Goal: Information Seeking & Learning: Check status

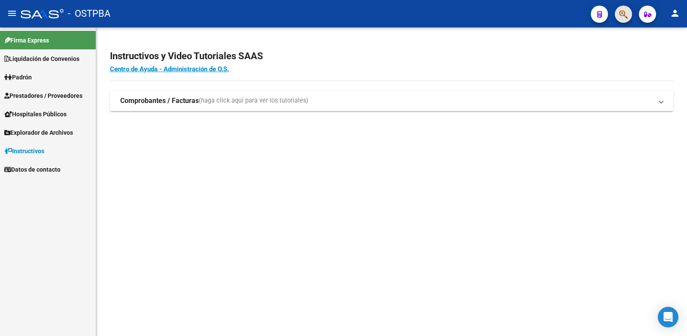
click at [620, 21] on span "button" at bounding box center [623, 15] width 9 height 18
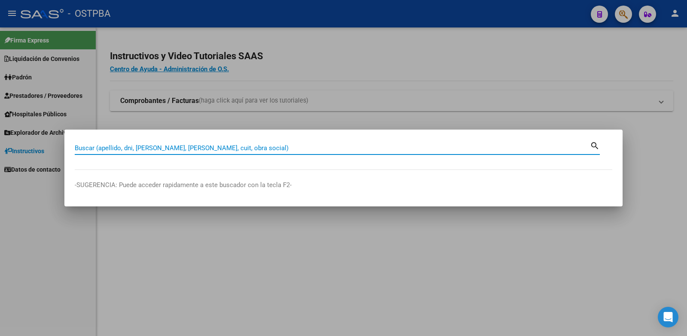
paste input "39267013"
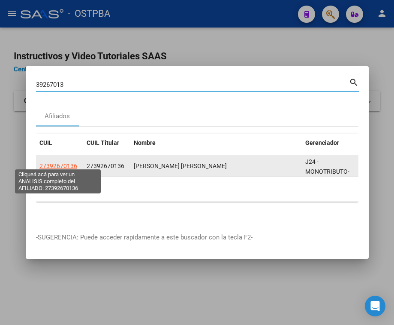
click at [66, 162] on span "27392670136" at bounding box center [58, 165] width 38 height 7
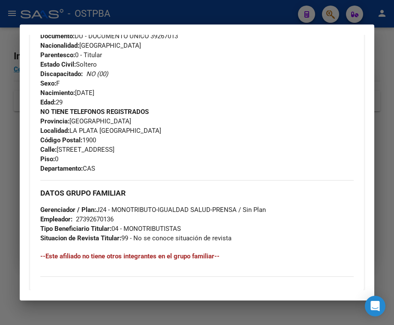
scroll to position [386, 0]
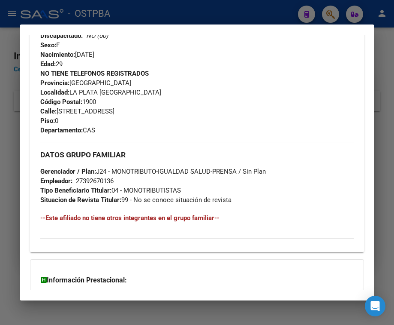
click at [135, 14] on div at bounding box center [197, 162] width 394 height 325
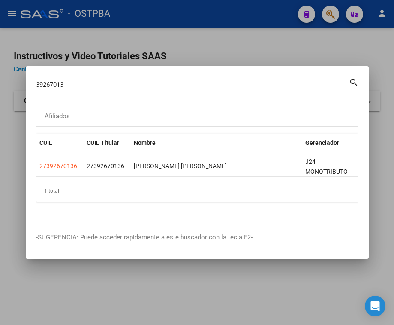
click at [49, 81] on input "39267013" at bounding box center [192, 85] width 313 height 8
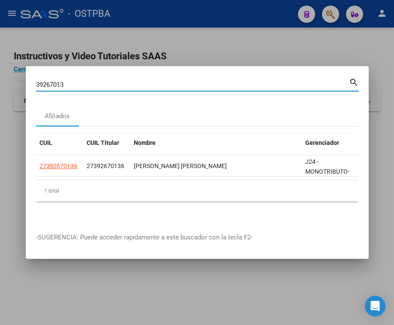
click at [49, 81] on input "39267013" at bounding box center [192, 85] width 313 height 8
paste input "20515659"
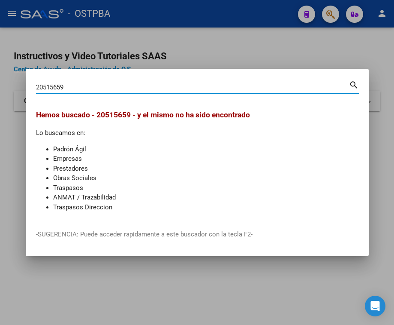
click at [48, 85] on input "20515659" at bounding box center [192, 87] width 313 height 8
paste input "42135545"
type input "42135545"
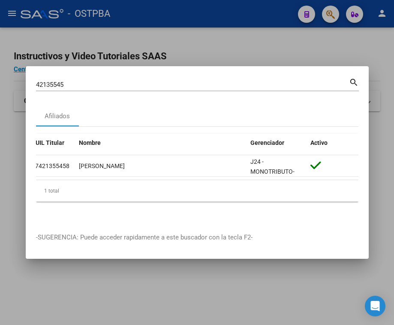
scroll to position [0, 0]
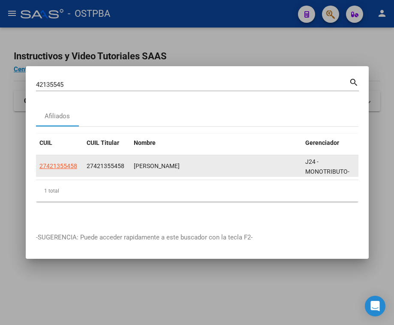
drag, startPoint x: 85, startPoint y: 162, endPoint x: 124, endPoint y: 162, distance: 39.1
click at [124, 162] on datatable-body-cell "27421355458" at bounding box center [106, 165] width 47 height 21
copy span "27421355458"
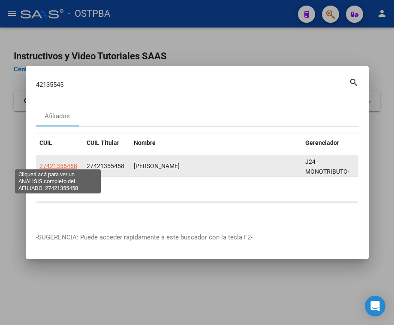
click at [48, 162] on span "27421355458" at bounding box center [58, 165] width 38 height 7
type textarea "27421355458"
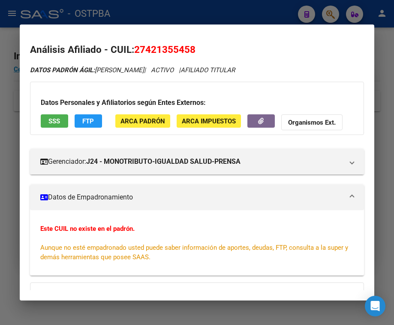
drag, startPoint x: 146, startPoint y: 49, endPoint x: 193, endPoint y: 43, distance: 46.7
click at [193, 43] on h2 "Análisis Afiliado - CUIL: 27421355458" at bounding box center [197, 49] width 334 height 15
copy span "42135545"
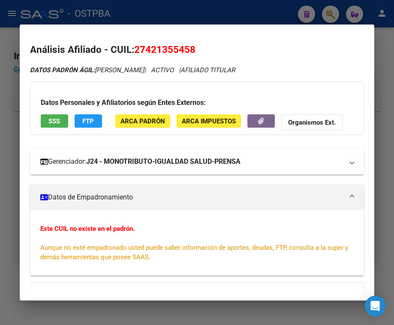
click at [121, 164] on strong "J24 - MONOTRIBUTO-IGUALDAD SALUD-PRENSA" at bounding box center [163, 161] width 155 height 10
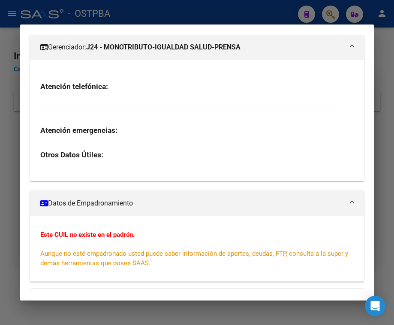
scroll to position [215, 0]
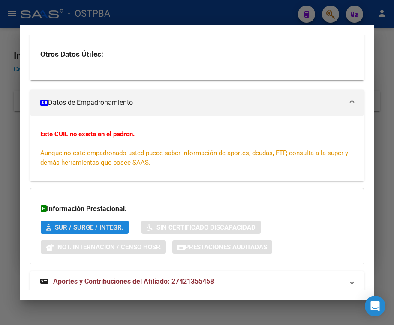
click at [98, 231] on span "SUR / SURGE / INTEGR." at bounding box center [89, 227] width 69 height 8
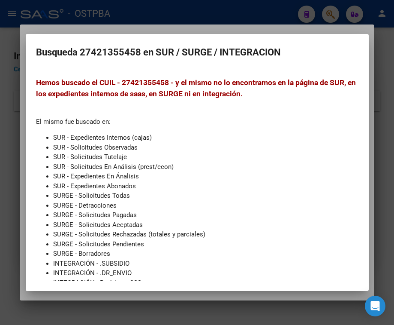
click at [176, 24] on div at bounding box center [197, 162] width 394 height 325
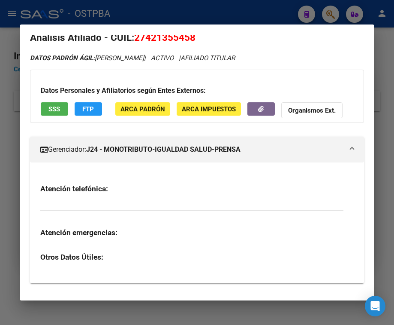
scroll to position [0, 0]
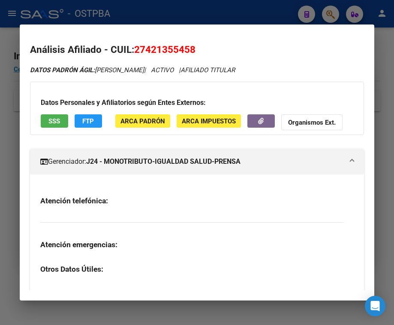
click at [46, 120] on button "SSS" at bounding box center [54, 120] width 27 height 13
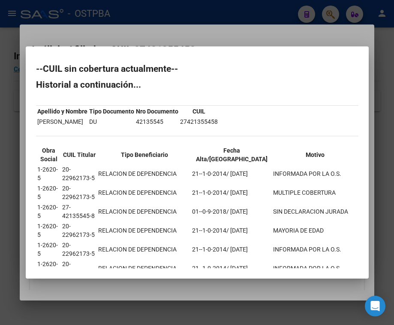
click at [181, 44] on div at bounding box center [197, 162] width 394 height 325
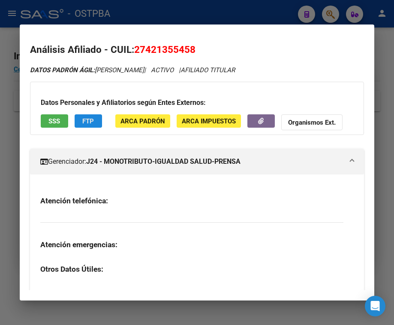
click at [92, 120] on span "FTP" at bounding box center [88, 121] width 12 height 8
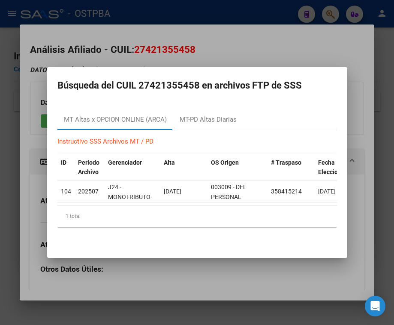
click at [149, 50] on div at bounding box center [197, 162] width 394 height 325
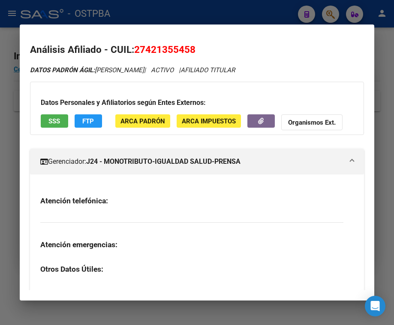
click at [241, 167] on strong "J24 - MONOTRIBUTO-IGUALDAD SALUD-PRENSA" at bounding box center [163, 161] width 155 height 10
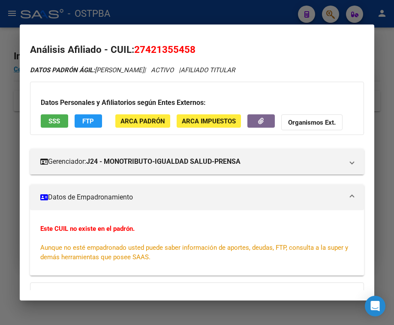
click at [59, 202] on mat-panel-title "Datos de Empadronamiento" at bounding box center [191, 197] width 303 height 10
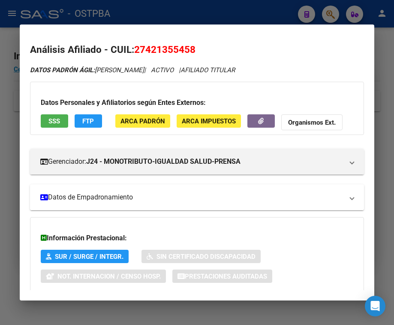
click at [59, 202] on mat-panel-title "Datos de Empadronamiento" at bounding box center [191, 197] width 303 height 10
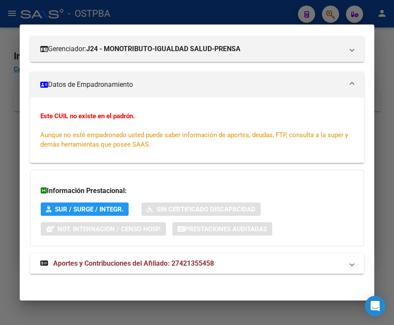
scroll to position [121, 0]
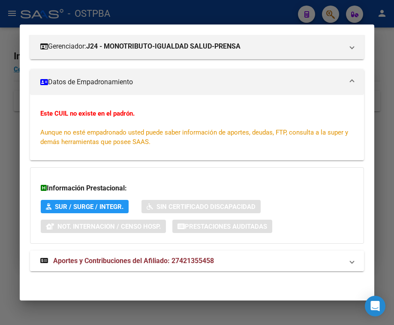
click at [122, 257] on span "Aportes y Contribuciones del Afiliado: 27421355458" at bounding box center [133, 260] width 161 height 8
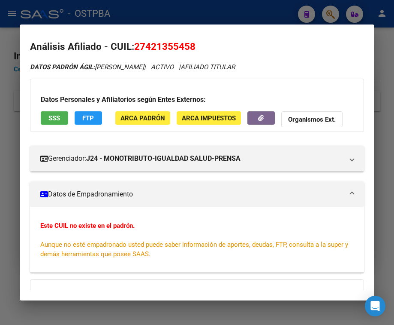
scroll to position [0, 0]
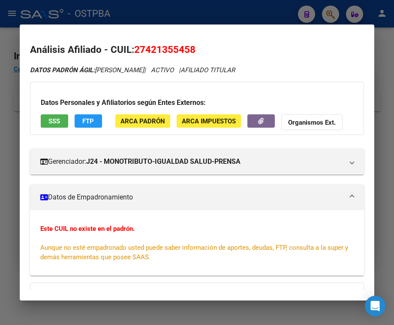
click at [146, 94] on div "Datos Personales y Afiliatorios según Entes Externos: SSS FTP ARCA Padrón ARCA …" at bounding box center [197, 108] width 334 height 53
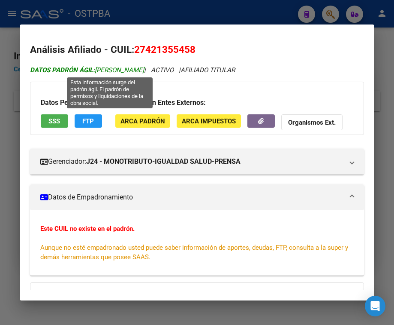
click at [97, 69] on span "DATOS PADRÓN ÁGIL: [PERSON_NAME]" at bounding box center [87, 70] width 114 height 8
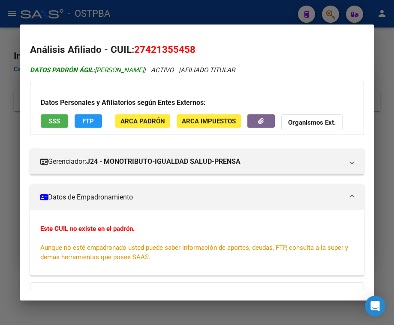
click at [115, 71] on span "DATOS PADRÓN ÁGIL: [PERSON_NAME]" at bounding box center [87, 70] width 114 height 8
copy span "[PERSON_NAME]"
click at [367, 102] on mat-dialog-content "Análisis Afiliado - CUIL: 27421355458 DATOS PADRÓN ÁGIL: [PERSON_NAME] | ACTIVO…" at bounding box center [197, 162] width 355 height 255
drag, startPoint x: 20, startPoint y: 17, endPoint x: 349, endPoint y: 286, distance: 425.2
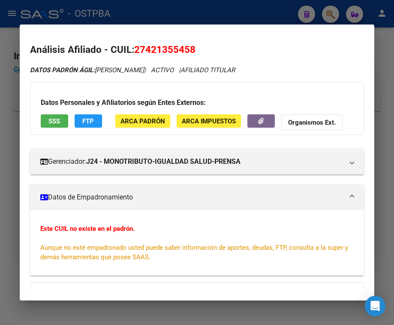
click at [349, 286] on div "42135545 Buscar (apellido, dni, cuil, nro traspaso, cuit, obra social) search A…" at bounding box center [197, 162] width 394 height 325
click at [385, 200] on div at bounding box center [197, 162] width 394 height 325
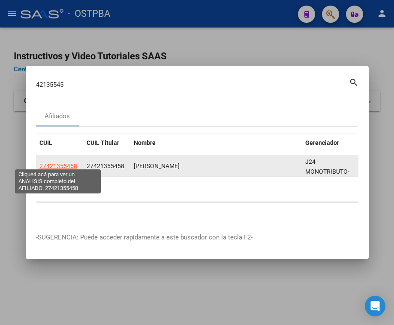
click at [63, 163] on span "27421355458" at bounding box center [58, 165] width 38 height 7
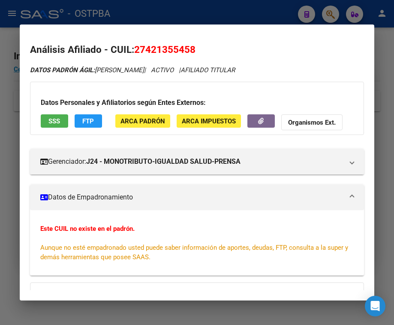
click at [245, 228] on div "Este CUIL no existe en el padrón. Aunque no esté empadronado usted puede saber …" at bounding box center [197, 242] width 334 height 65
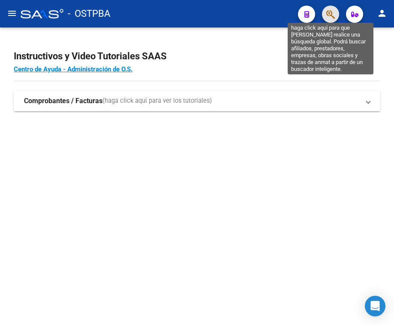
click at [332, 11] on icon "button" at bounding box center [331, 14] width 9 height 10
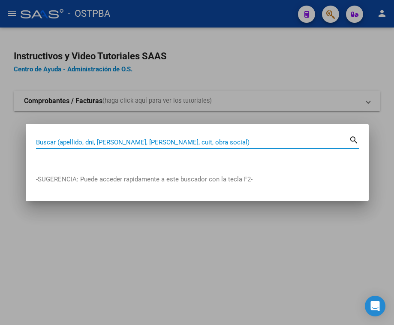
click at [86, 143] on input "Buscar (apellido, dni, [PERSON_NAME], [PERSON_NAME], cuit, obra social)" at bounding box center [192, 142] width 313 height 8
paste input "42135545"
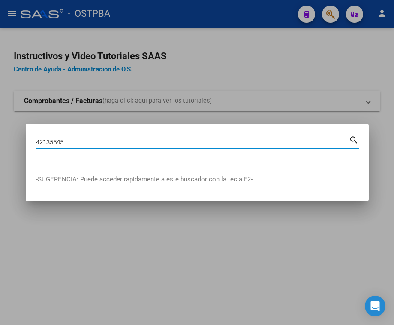
type input "42135545"
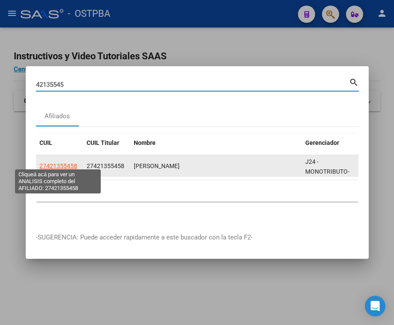
click at [70, 162] on span "27421355458" at bounding box center [58, 165] width 38 height 7
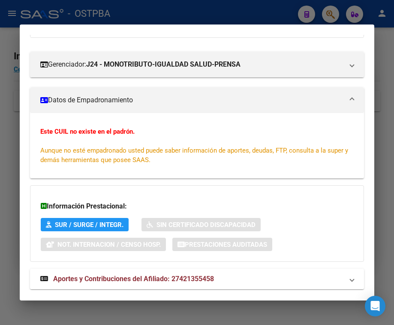
scroll to position [121, 0]
